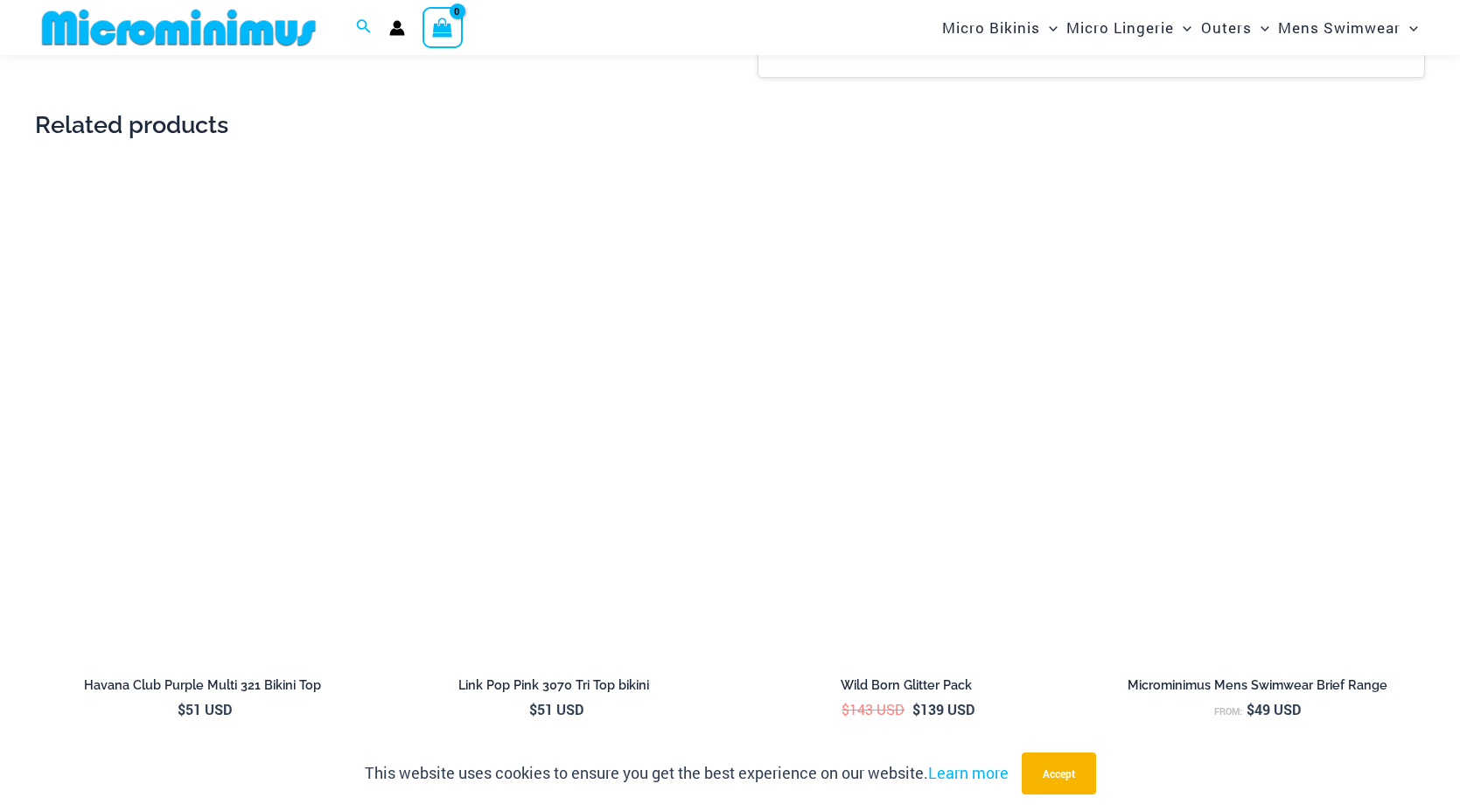
scroll to position [2505, 0]
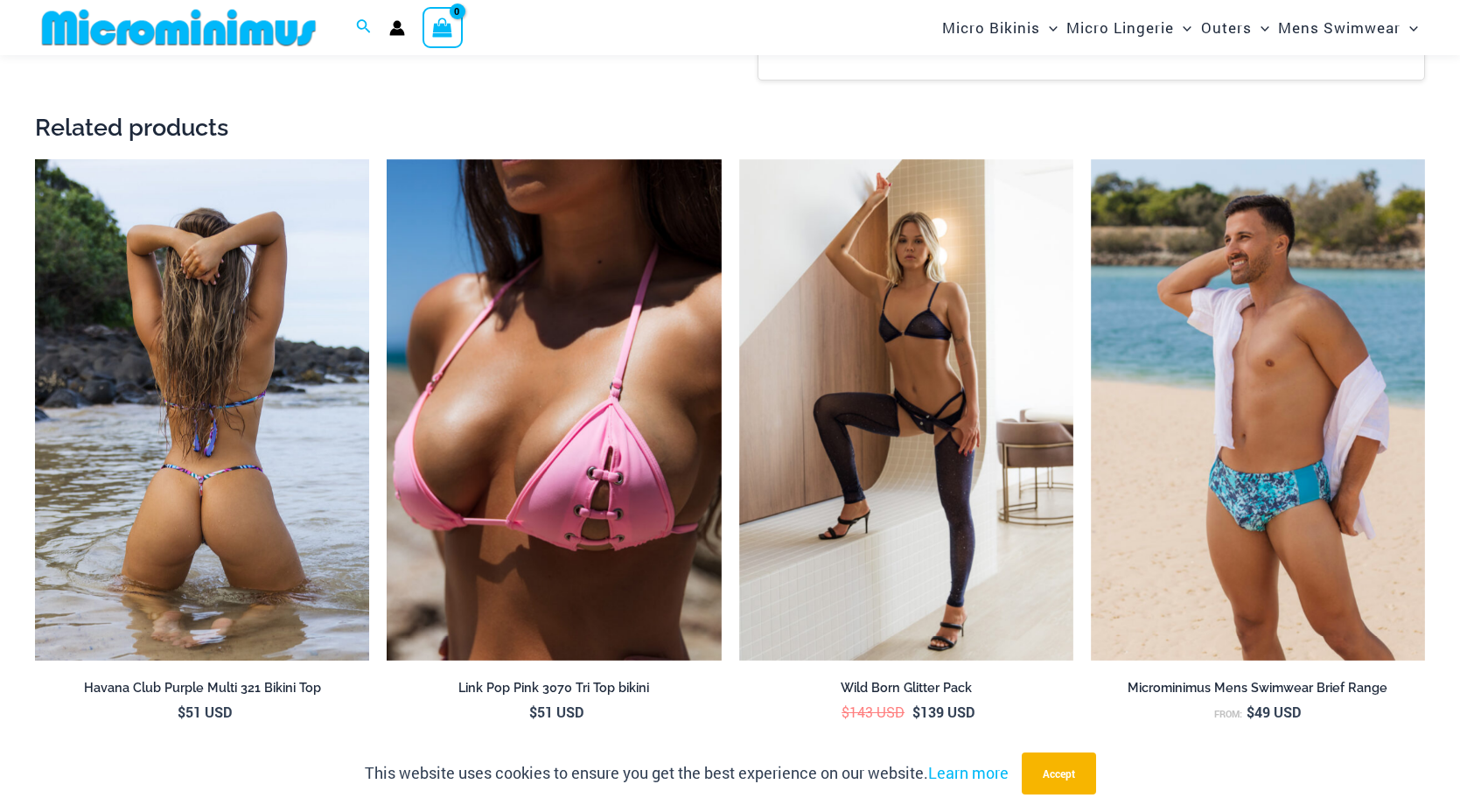
click at [256, 419] on img at bounding box center [202, 409] width 334 height 501
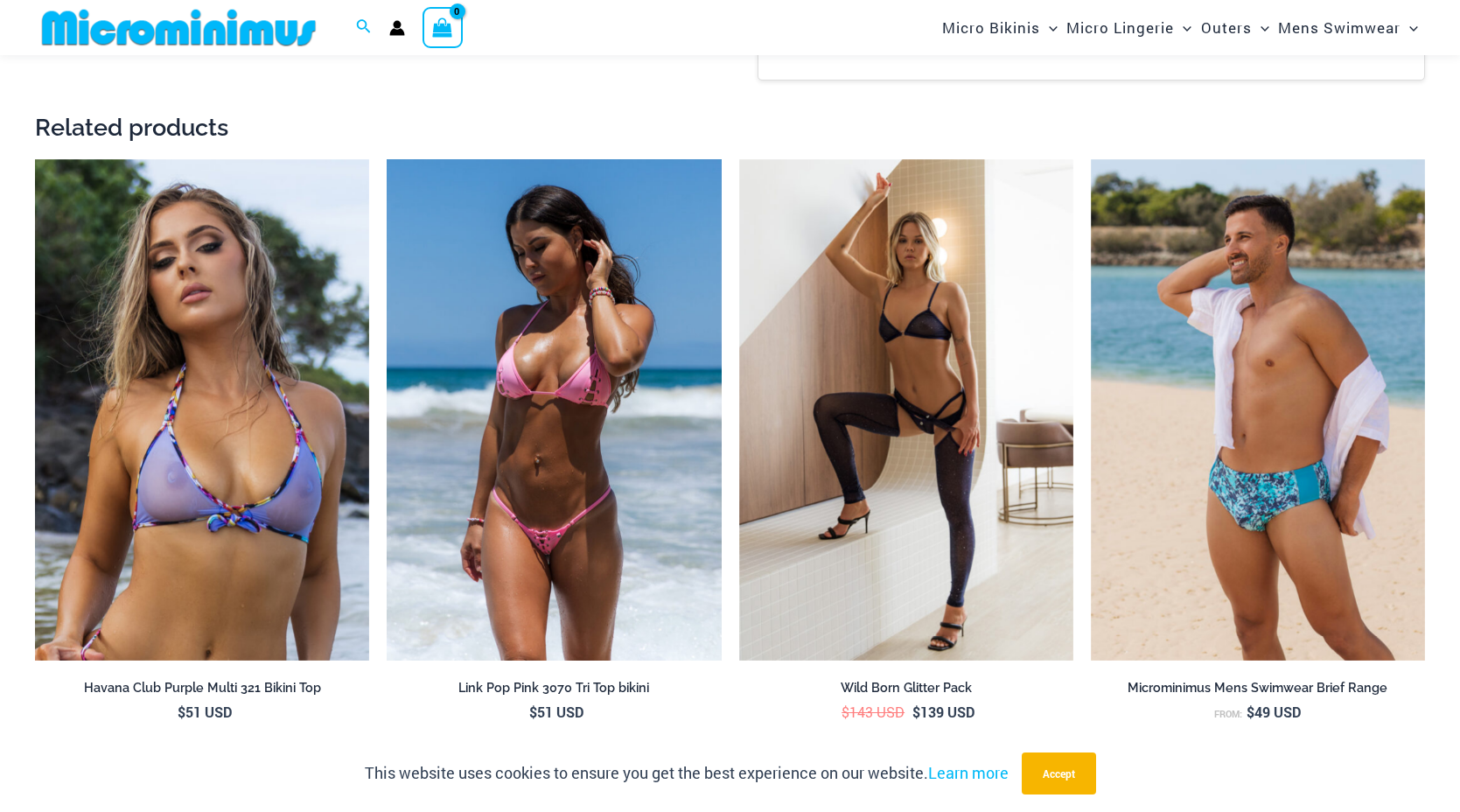
click at [579, 485] on img at bounding box center [553, 409] width 334 height 501
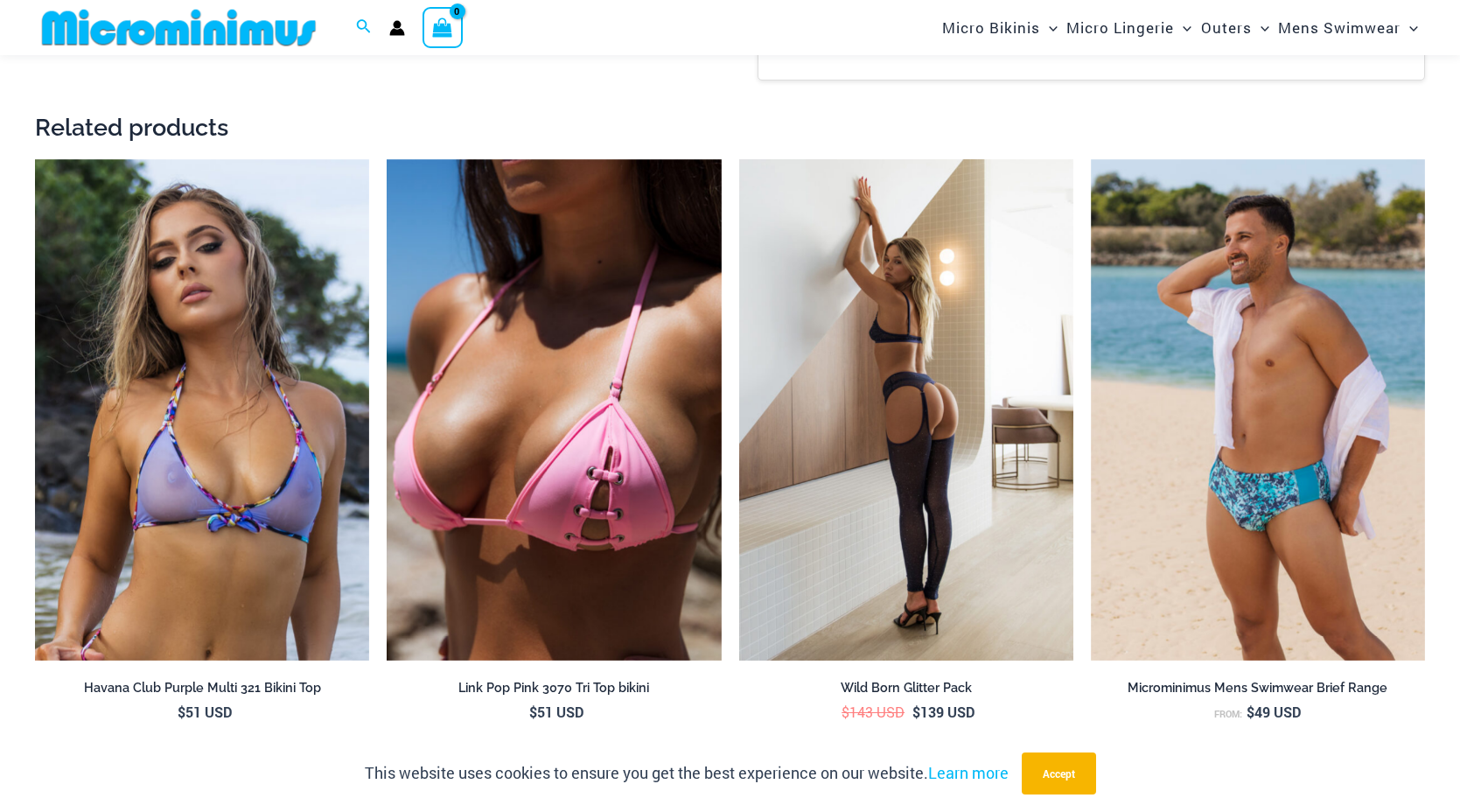
click at [910, 361] on img at bounding box center [906, 409] width 334 height 501
